Goal: Information Seeking & Learning: Learn about a topic

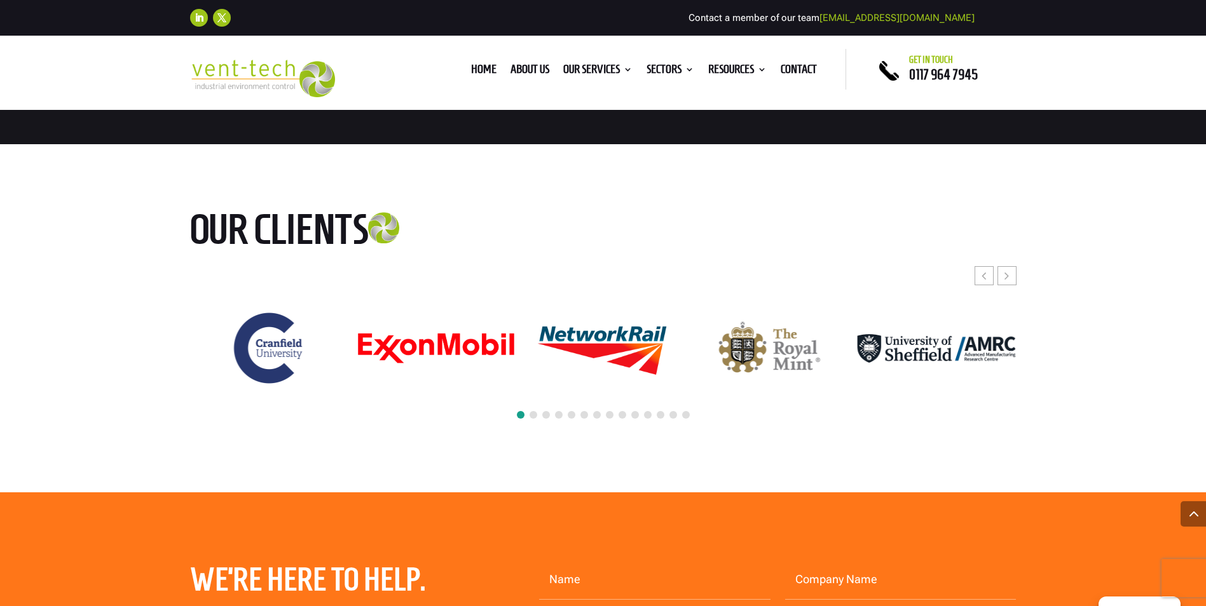
scroll to position [5848, 0]
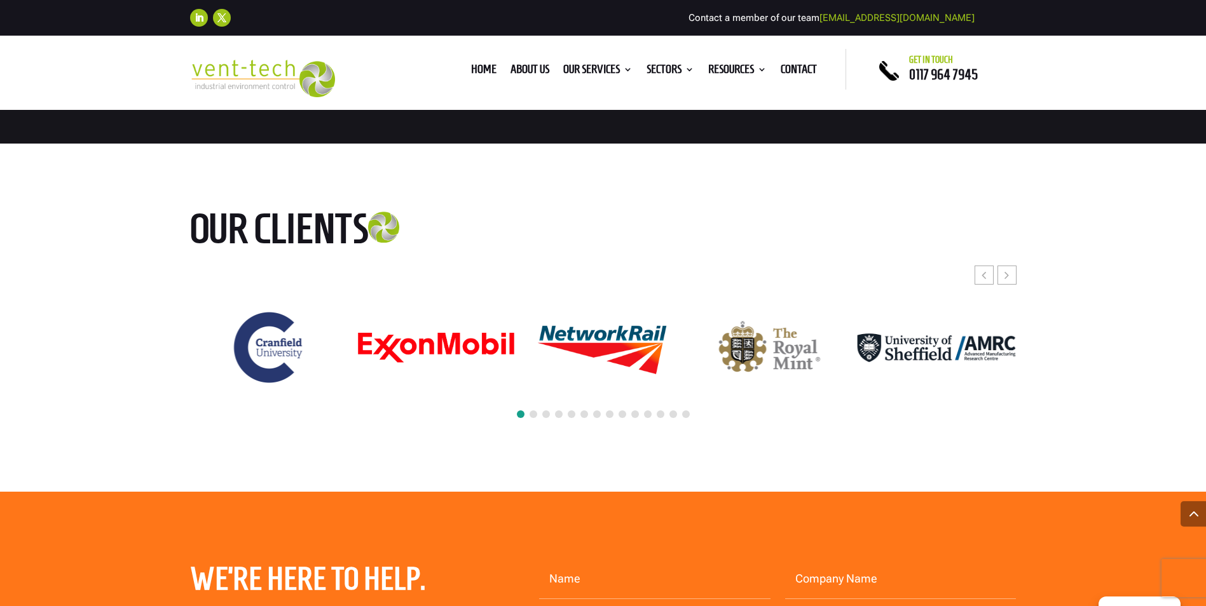
click at [531, 411] on span at bounding box center [533, 415] width 8 height 8
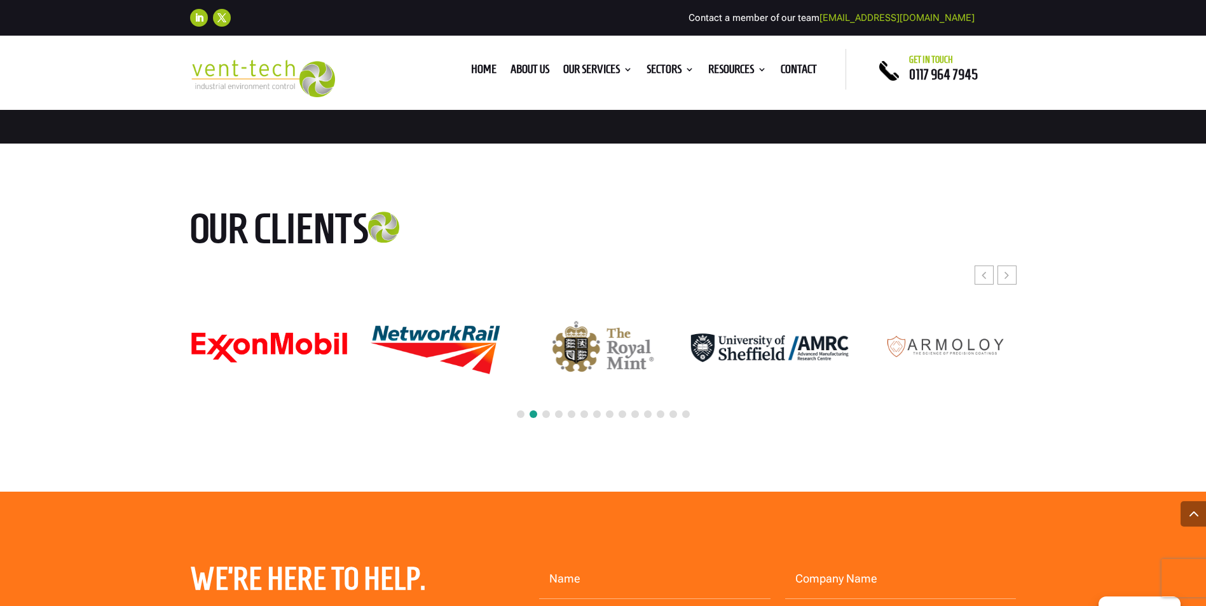
click at [545, 411] on span at bounding box center [546, 415] width 8 height 8
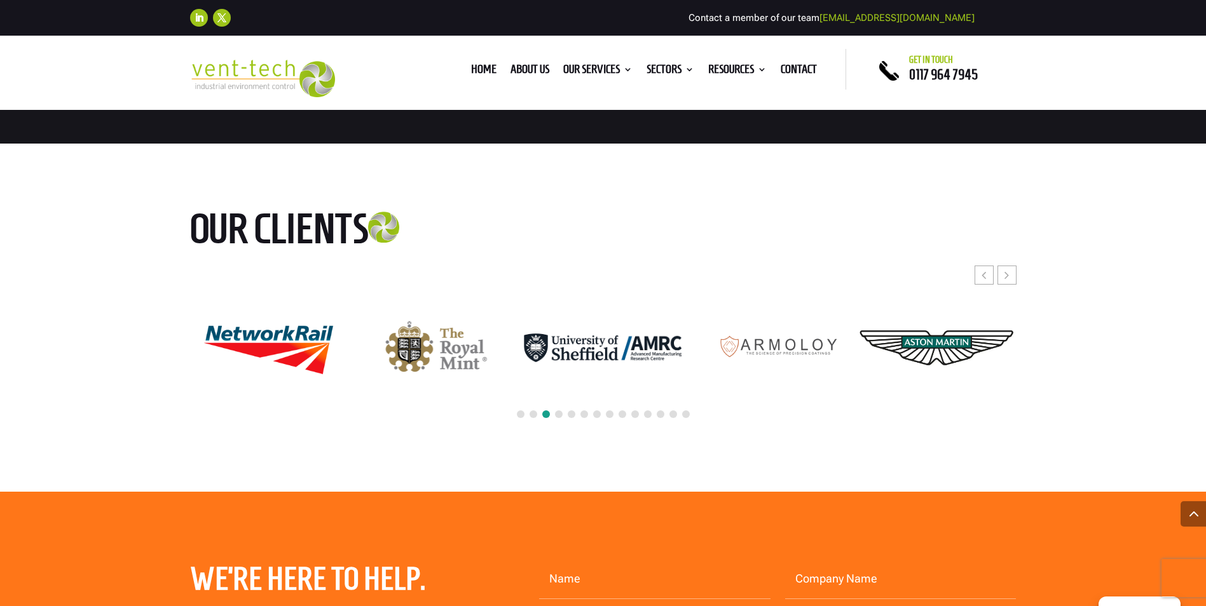
click at [566, 401] on div at bounding box center [603, 415] width 826 height 28
click at [570, 411] on span at bounding box center [572, 415] width 8 height 8
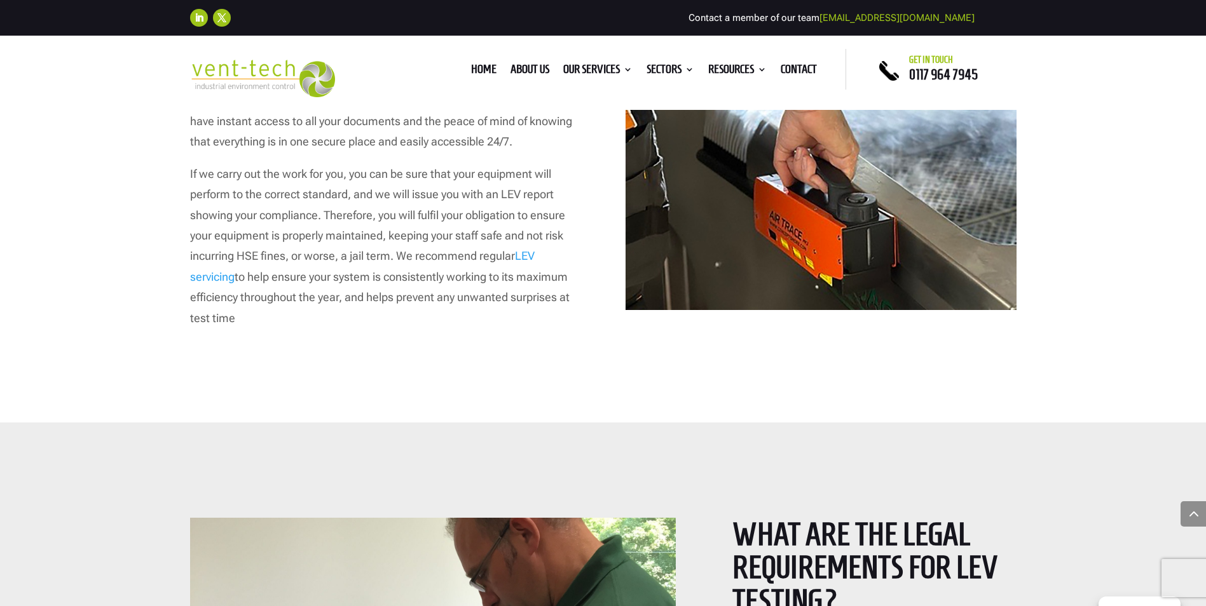
scroll to position [3623, 0]
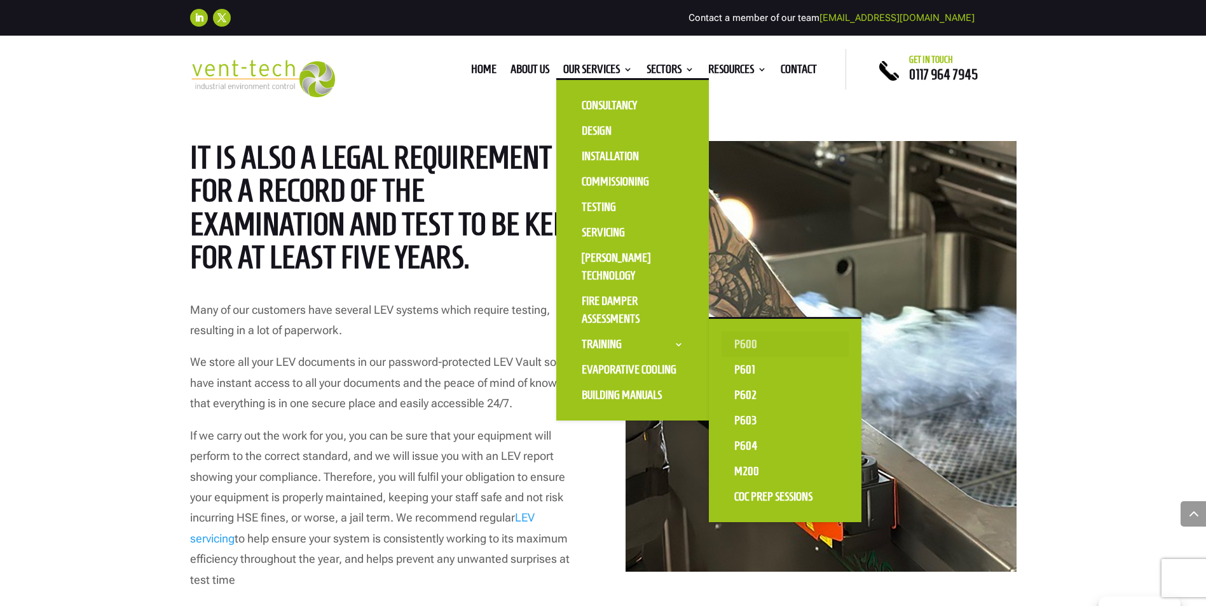
click at [744, 344] on link "P600" at bounding box center [784, 344] width 127 height 25
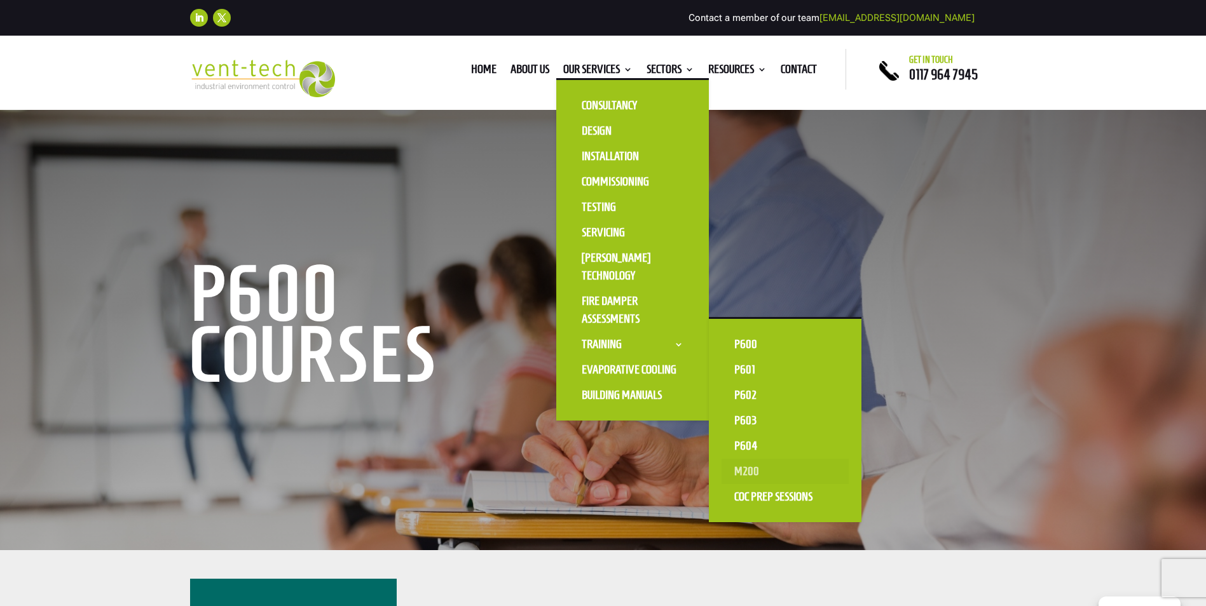
click at [739, 471] on link "M200" at bounding box center [784, 471] width 127 height 25
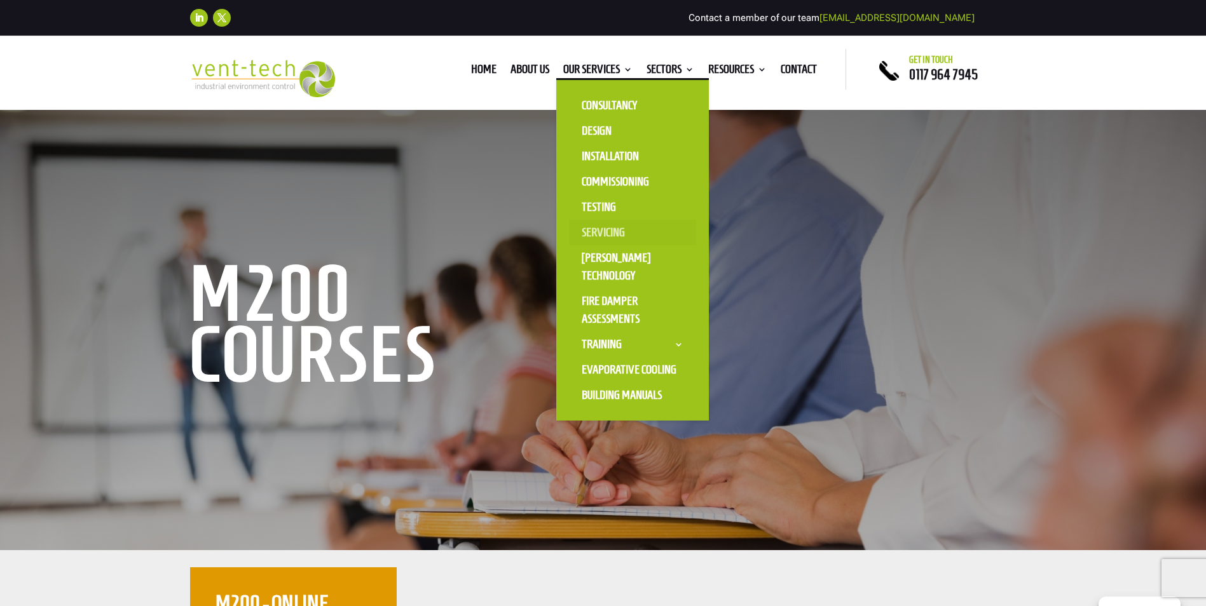
click at [604, 229] on link "Servicing" at bounding box center [632, 232] width 127 height 25
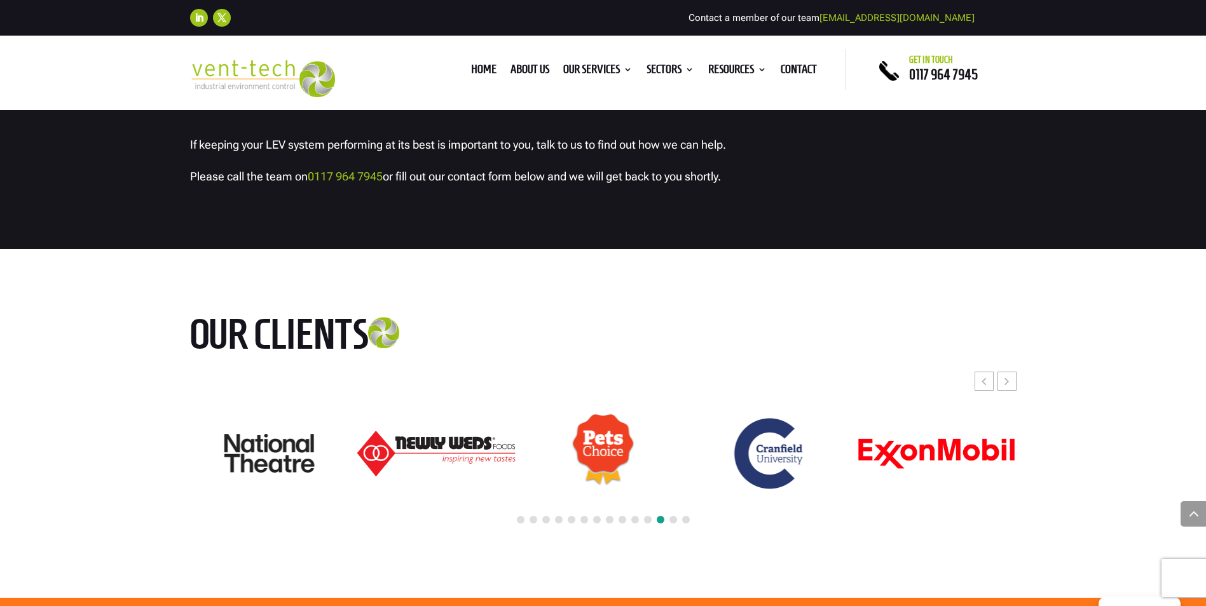
scroll to position [5911, 0]
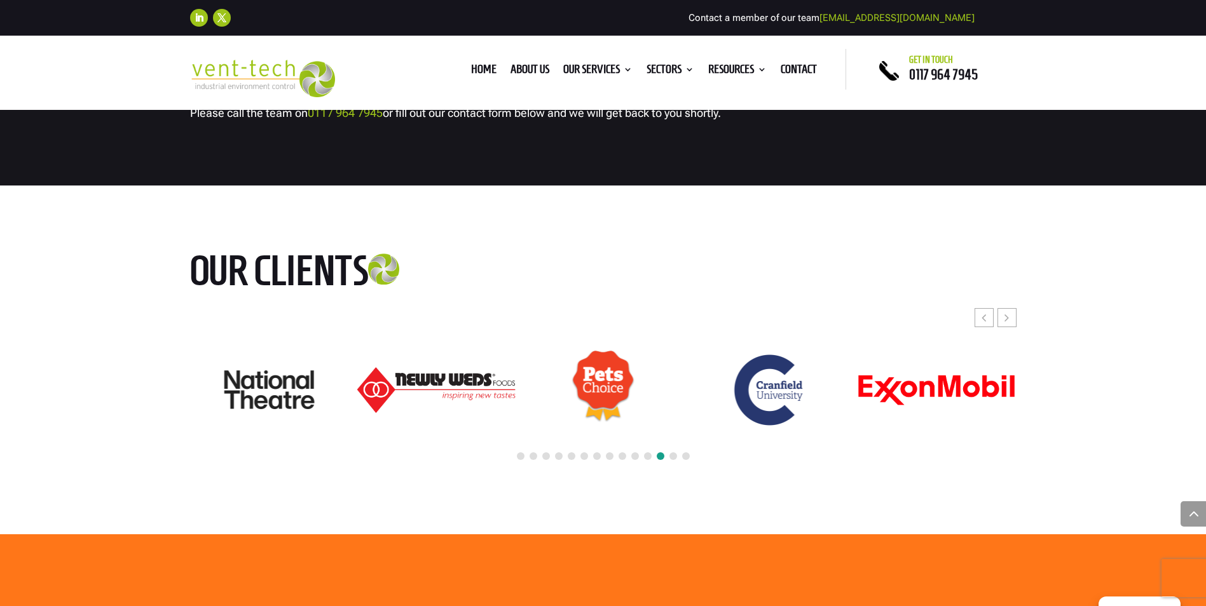
click at [671, 460] on span at bounding box center [673, 457] width 8 height 8
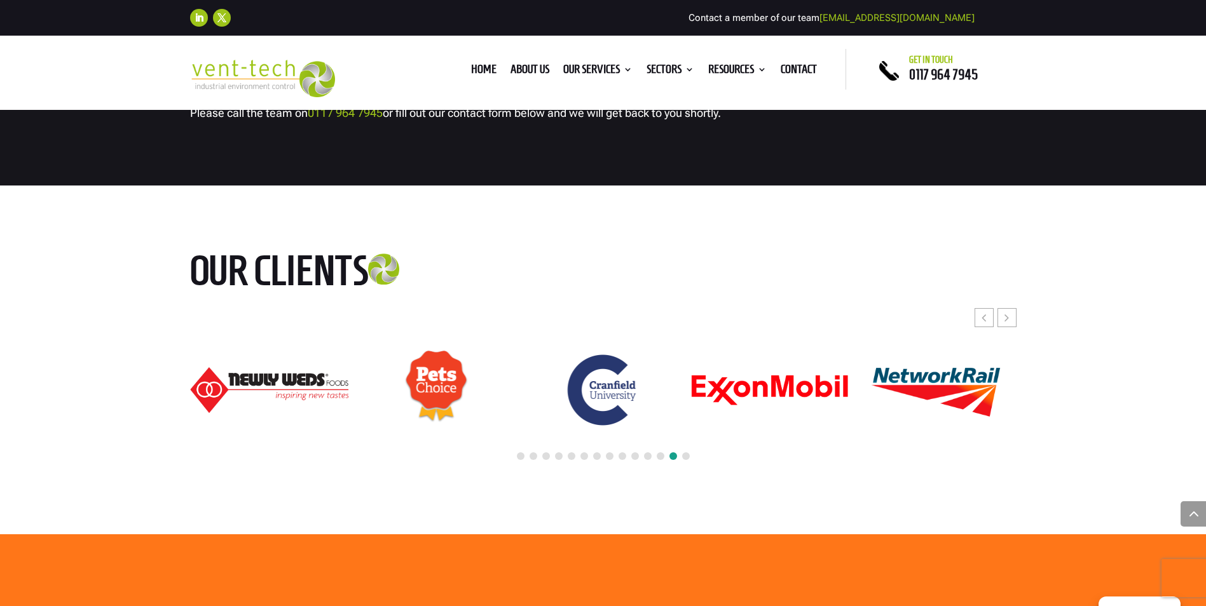
click at [684, 460] on span at bounding box center [686, 457] width 8 height 8
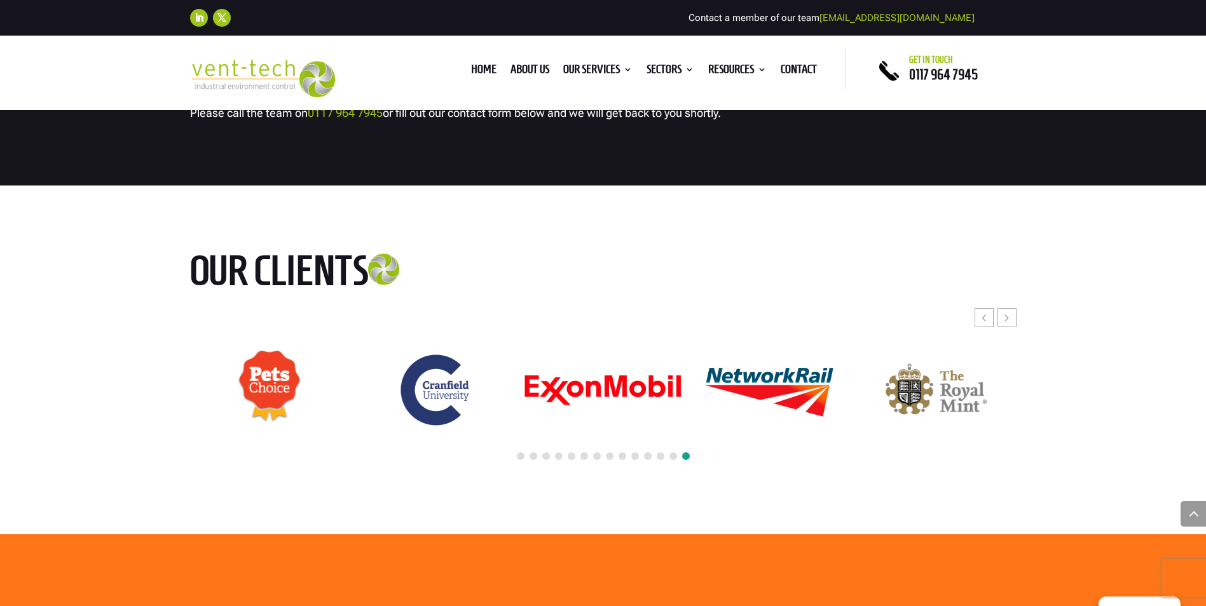
click at [660, 471] on div at bounding box center [603, 457] width 826 height 28
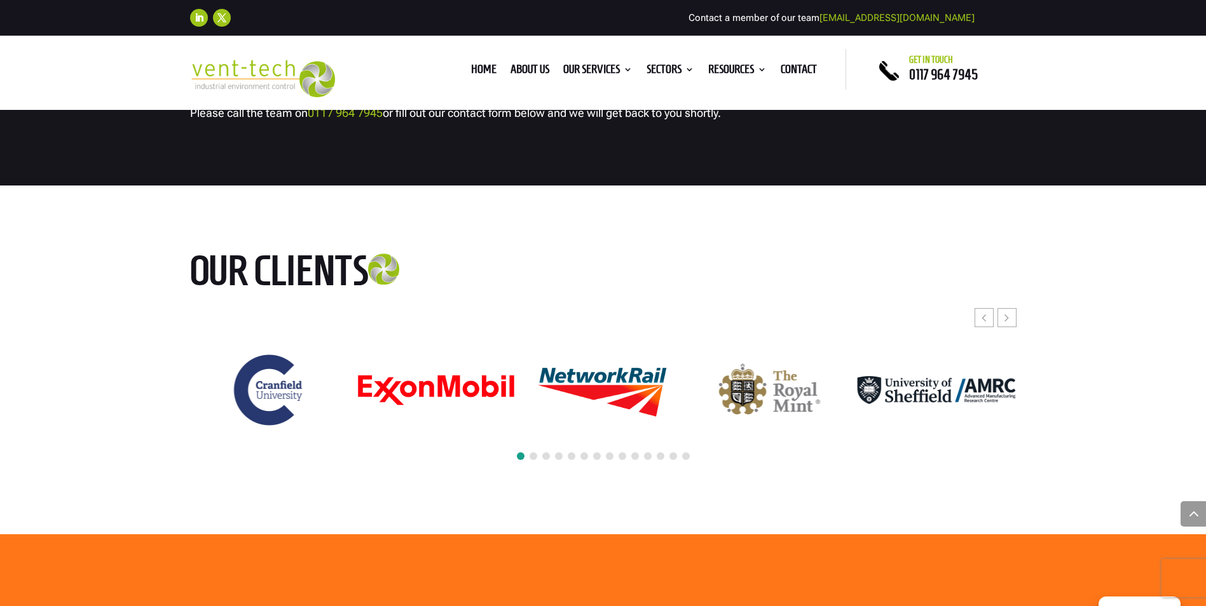
click at [660, 460] on span at bounding box center [661, 457] width 8 height 8
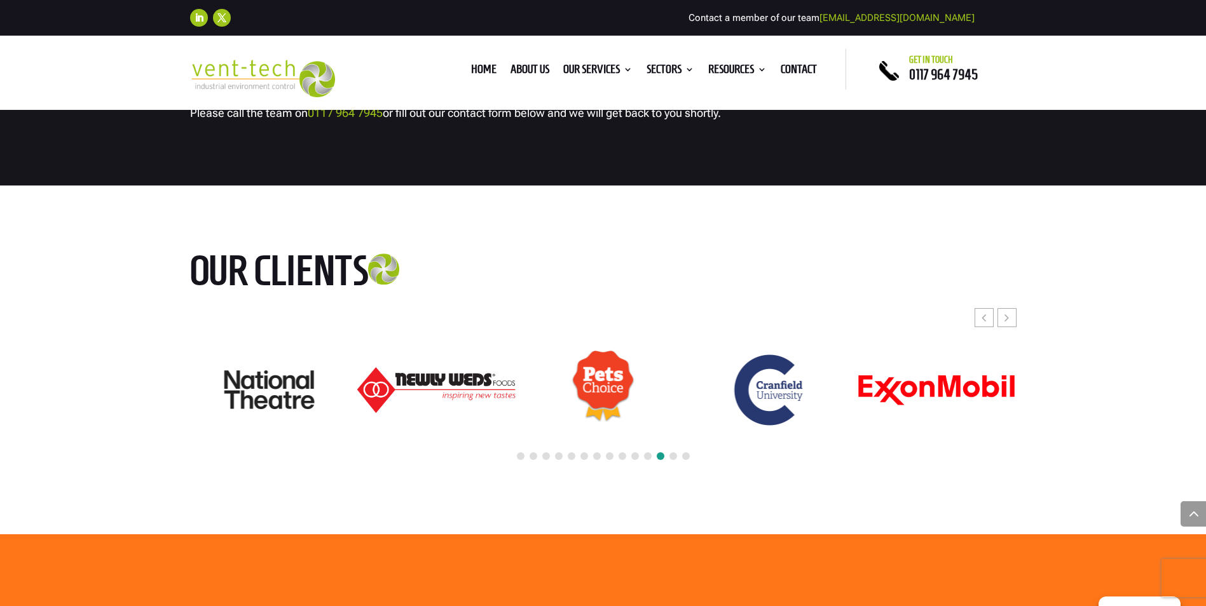
click at [646, 460] on span at bounding box center [648, 457] width 8 height 8
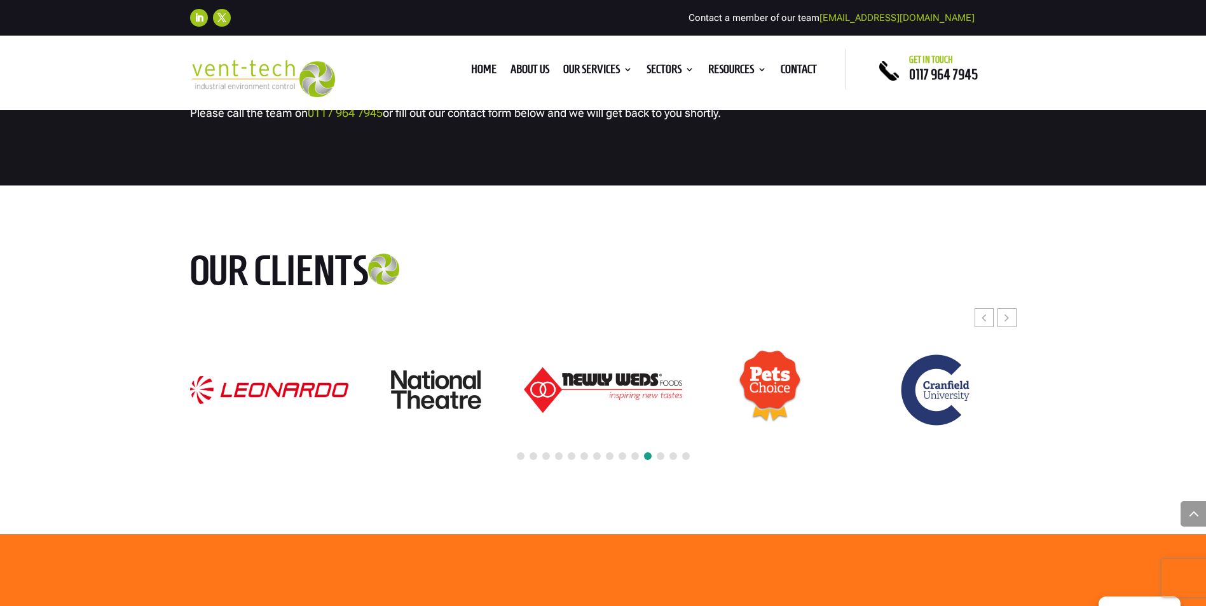
click at [625, 460] on span at bounding box center [622, 457] width 8 height 8
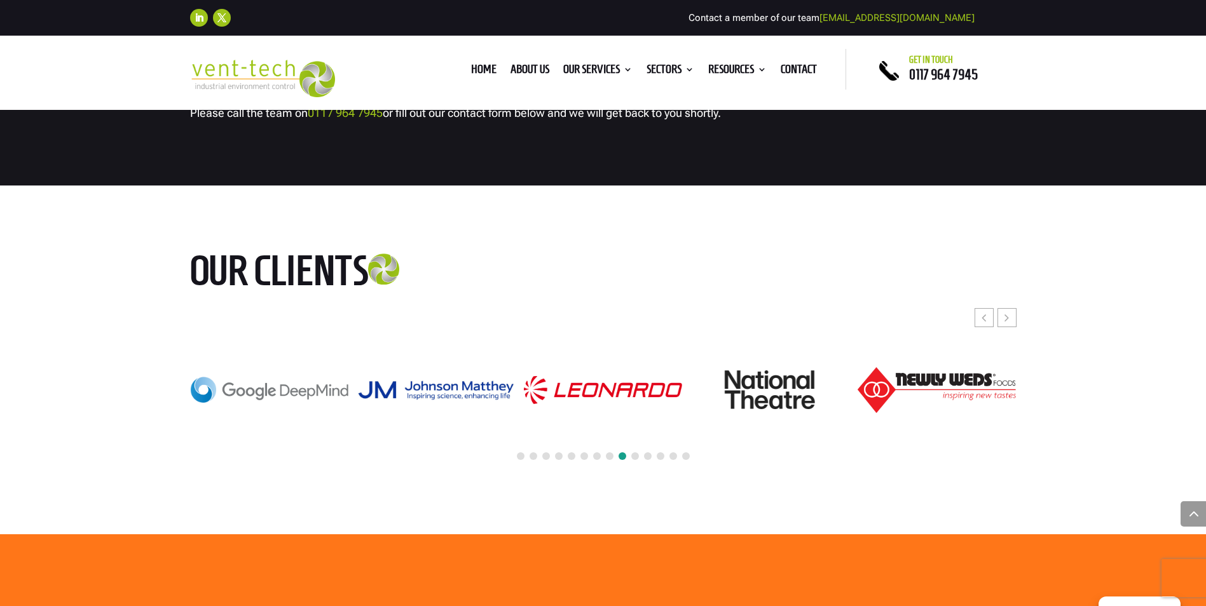
click at [608, 460] on span at bounding box center [610, 457] width 8 height 8
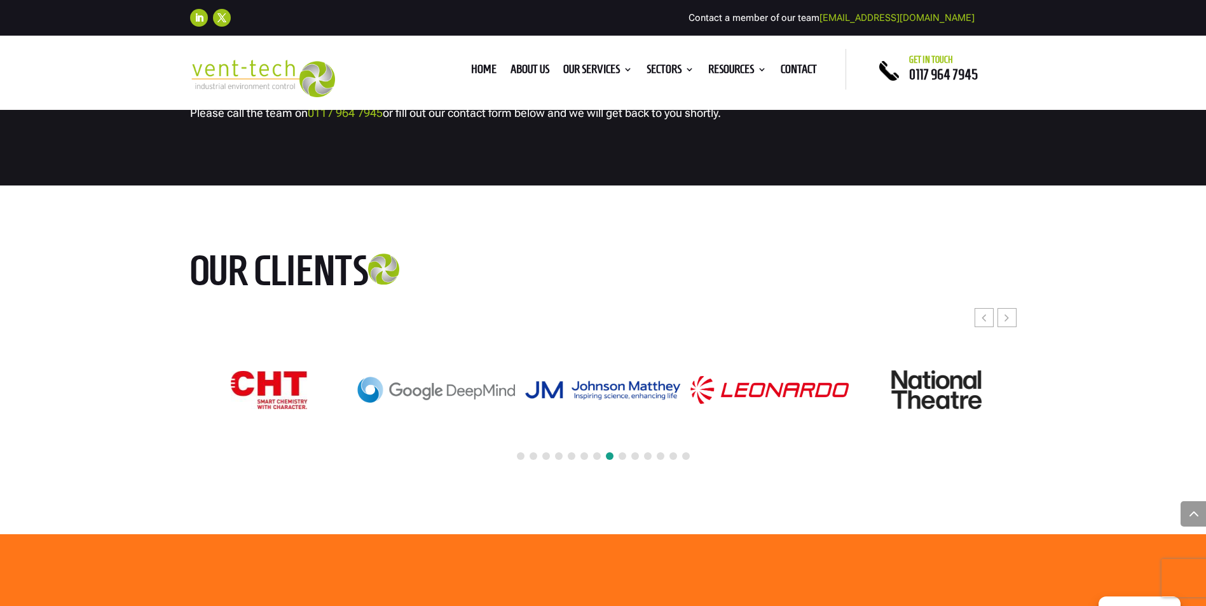
click at [591, 471] on div at bounding box center [603, 457] width 826 height 28
click at [595, 460] on span at bounding box center [597, 457] width 8 height 8
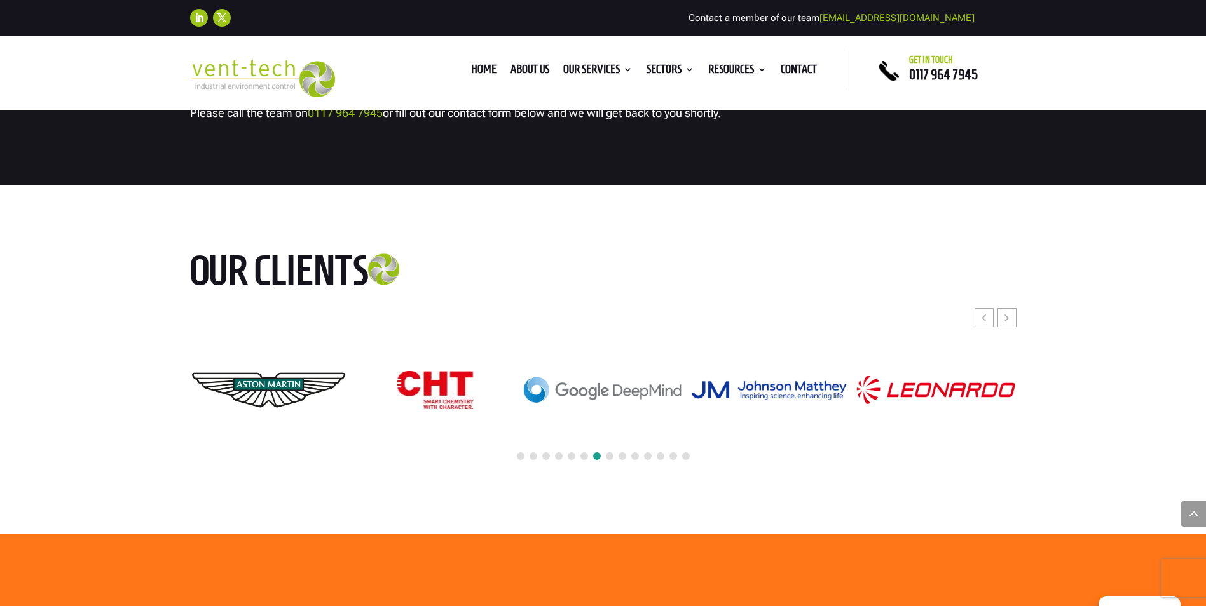
click at [582, 460] on span at bounding box center [584, 457] width 8 height 8
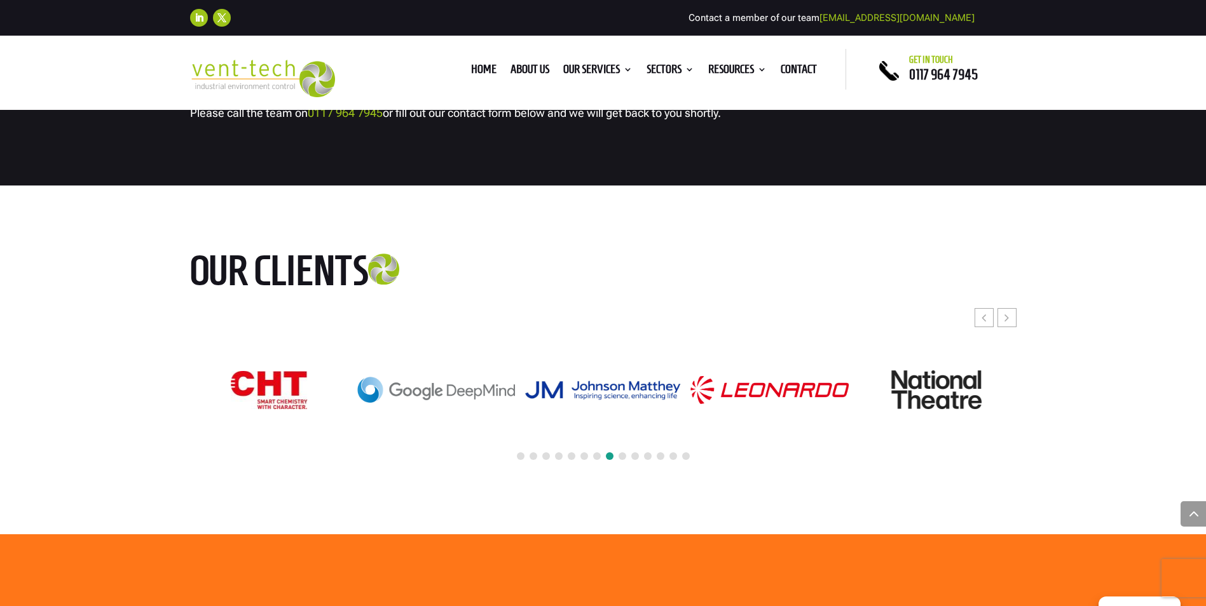
click at [583, 460] on span at bounding box center [584, 457] width 8 height 8
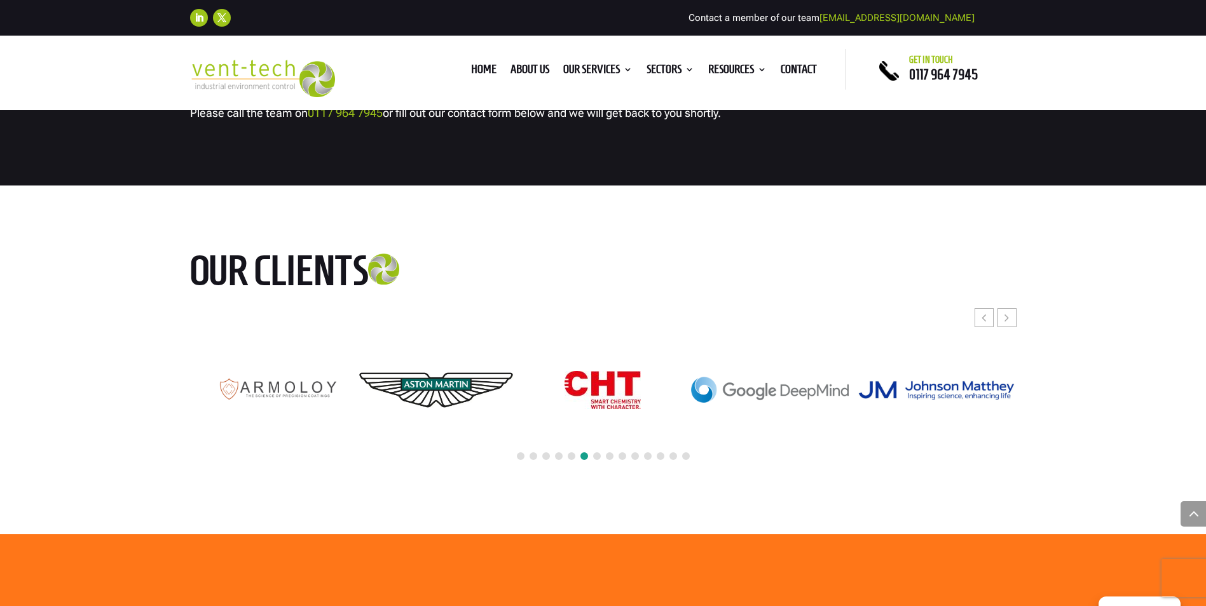
click at [570, 460] on span at bounding box center [572, 457] width 8 height 8
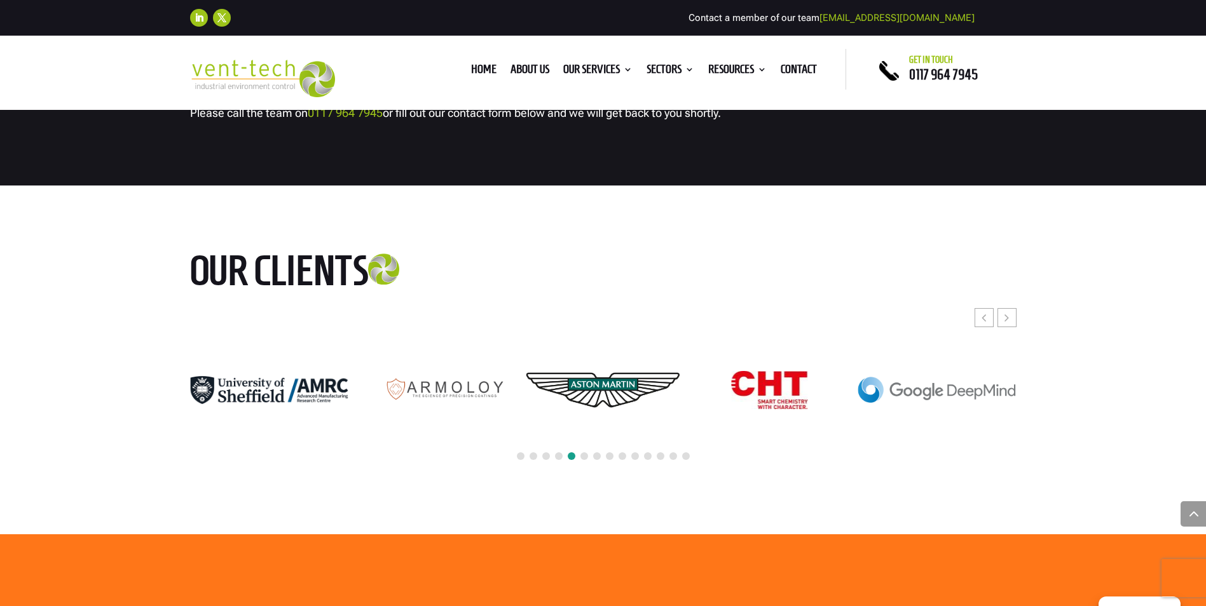
click at [557, 460] on span at bounding box center [559, 457] width 8 height 8
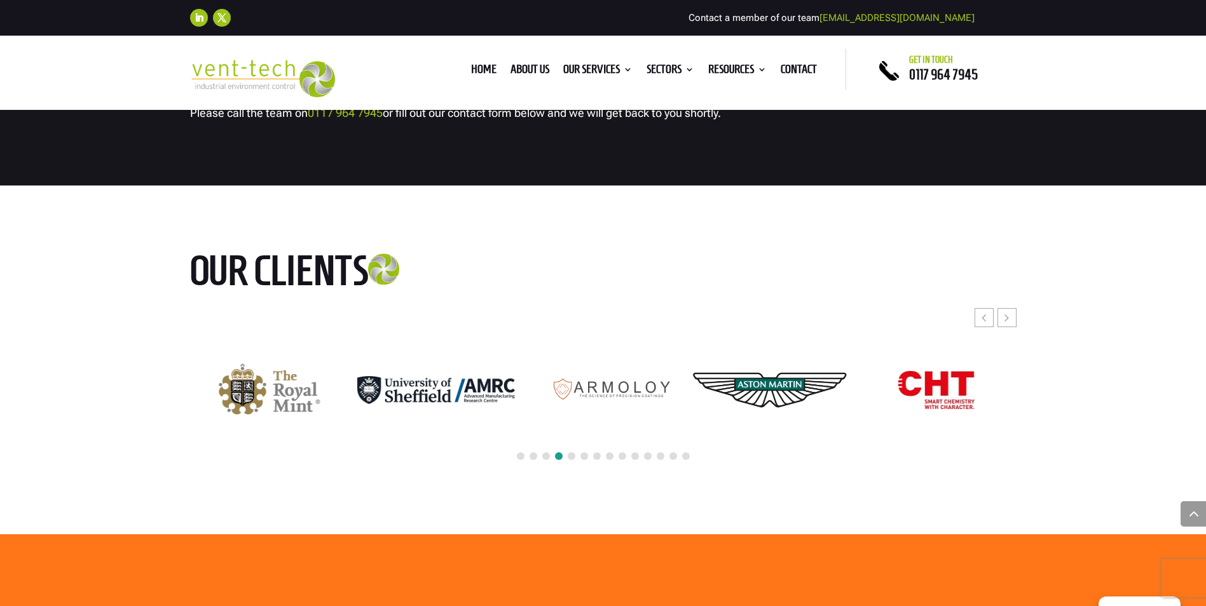
click at [544, 460] on span at bounding box center [546, 457] width 8 height 8
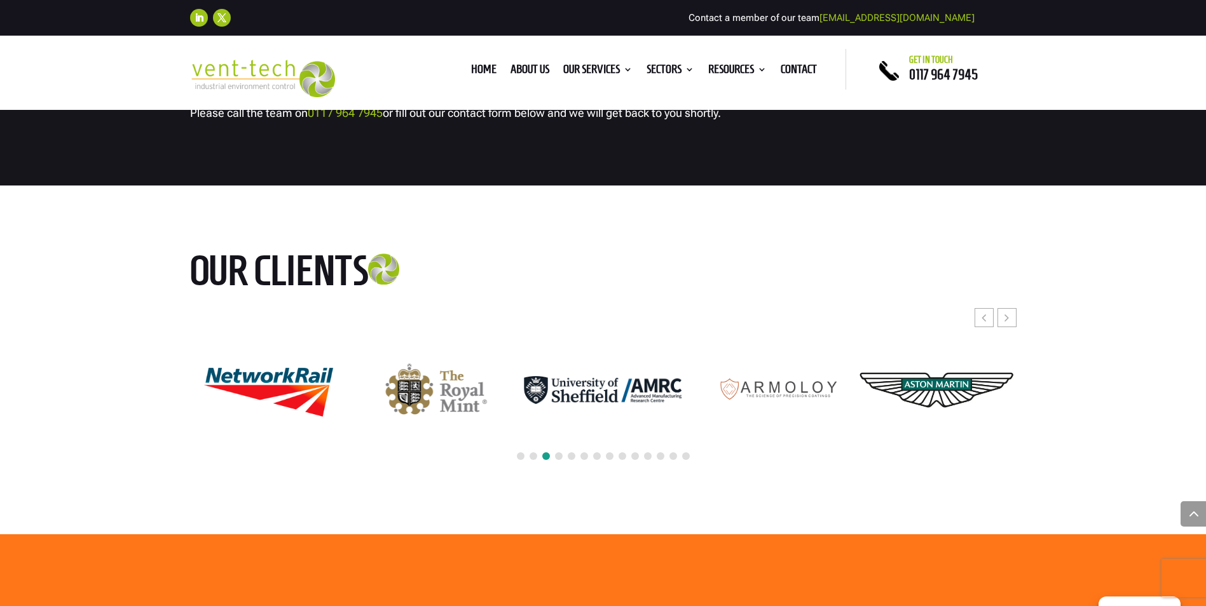
click at [532, 460] on span at bounding box center [533, 457] width 8 height 8
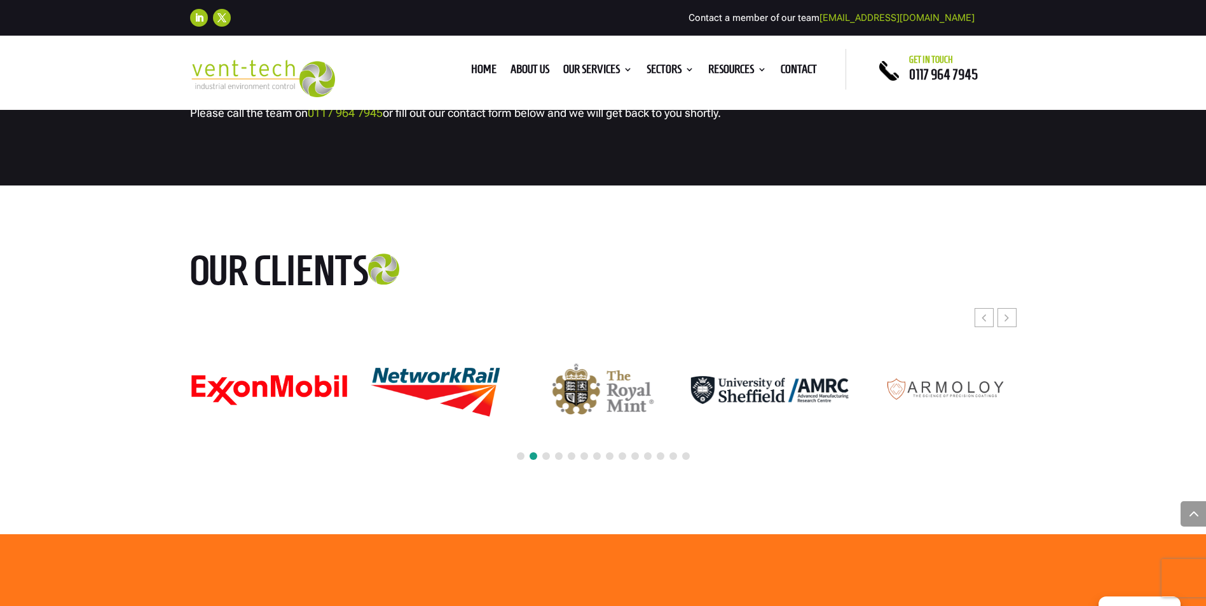
click at [521, 460] on span at bounding box center [521, 457] width 8 height 8
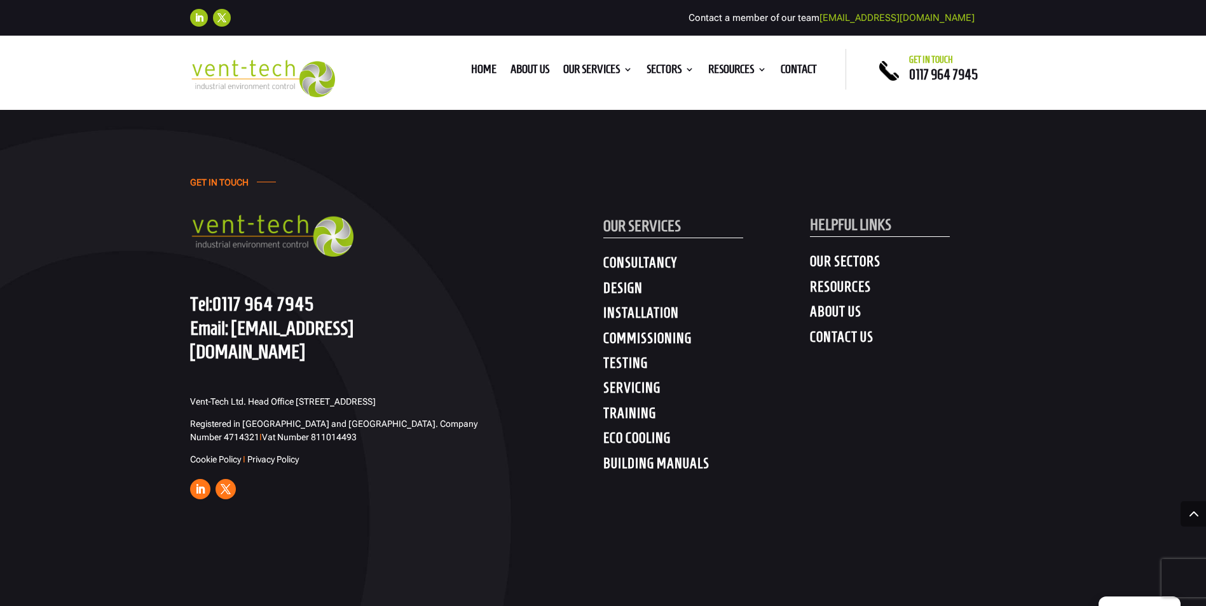
scroll to position [6773, 0]
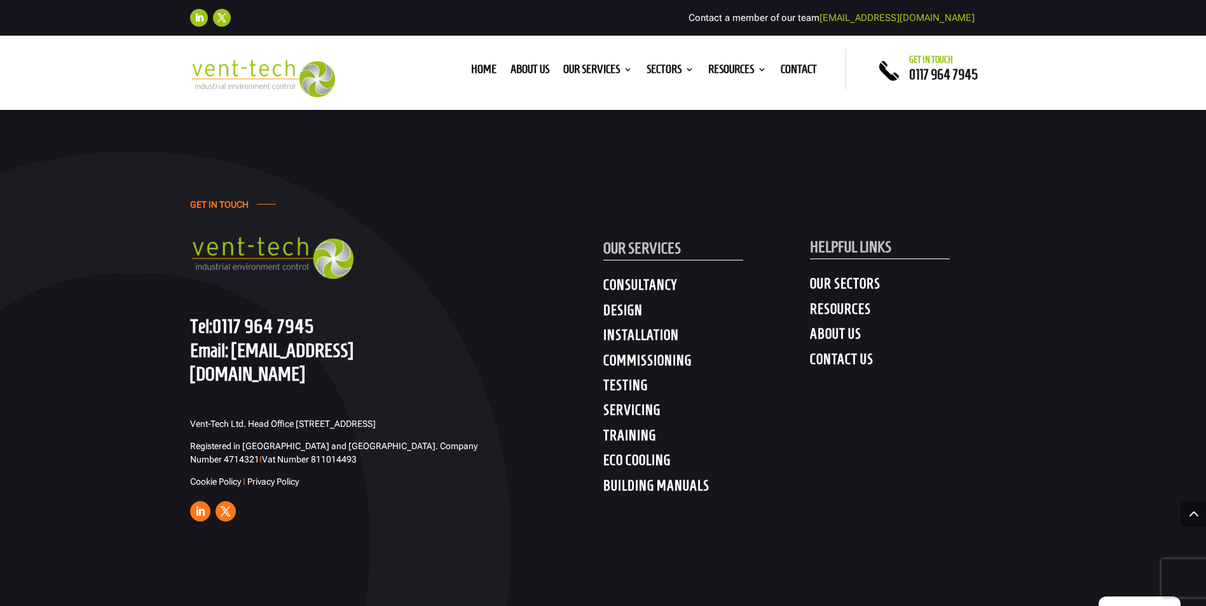
click at [852, 324] on h4 "RESOURCES" at bounding box center [913, 312] width 207 height 23
